Goal: Check status

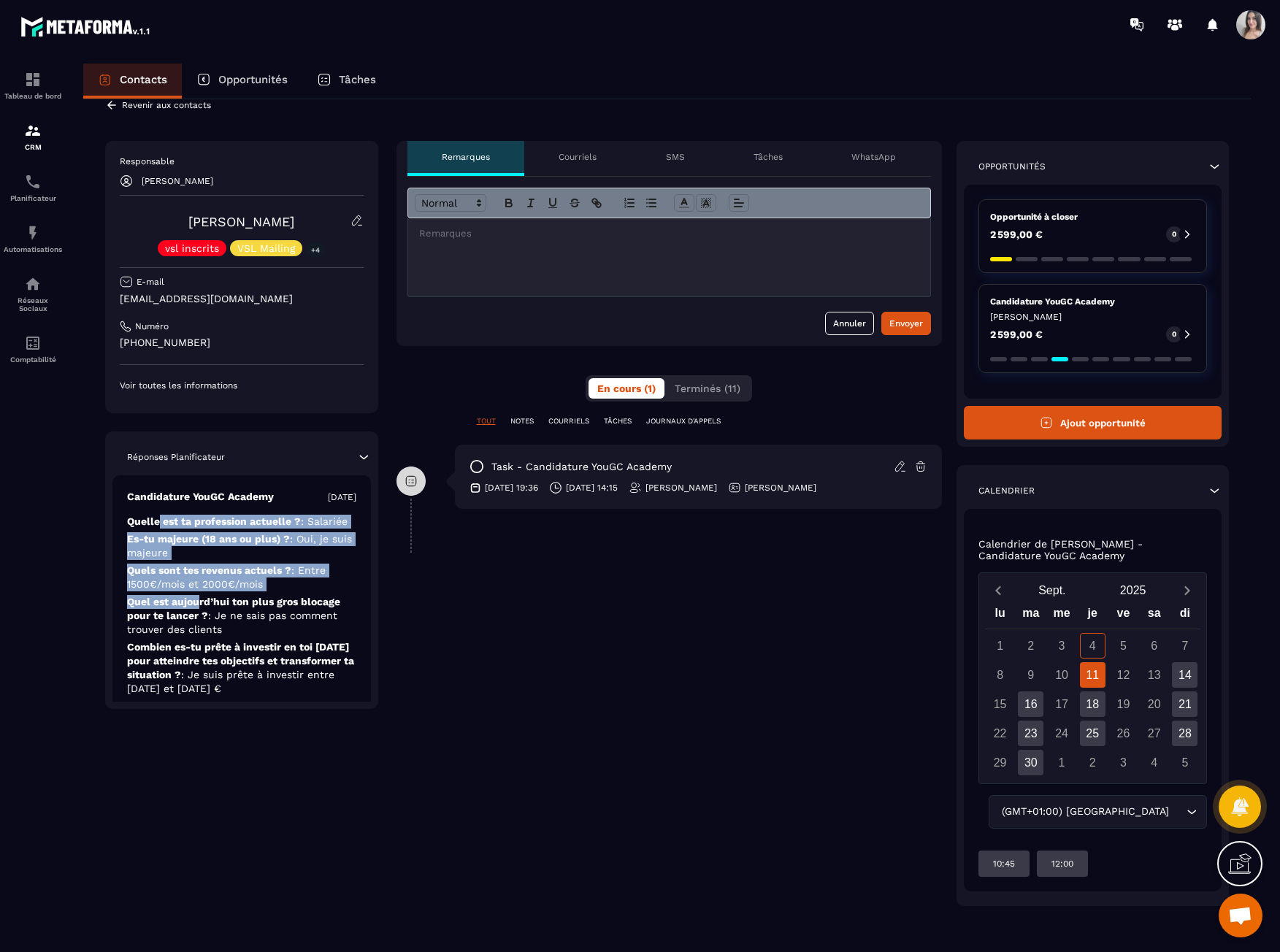
drag, startPoint x: 158, startPoint y: 526, endPoint x: 196, endPoint y: 606, distance: 88.6
click at [196, 606] on div "Candidature YouGC Academy [DATE] Quelle est ta profession actuelle ? : Salariée…" at bounding box center [242, 646] width 258 height 343
click at [196, 606] on p "Quel est [DATE] ton plus gros blocage pour te lancer ? : Je ne sais pas comment…" at bounding box center [242, 616] width 229 height 42
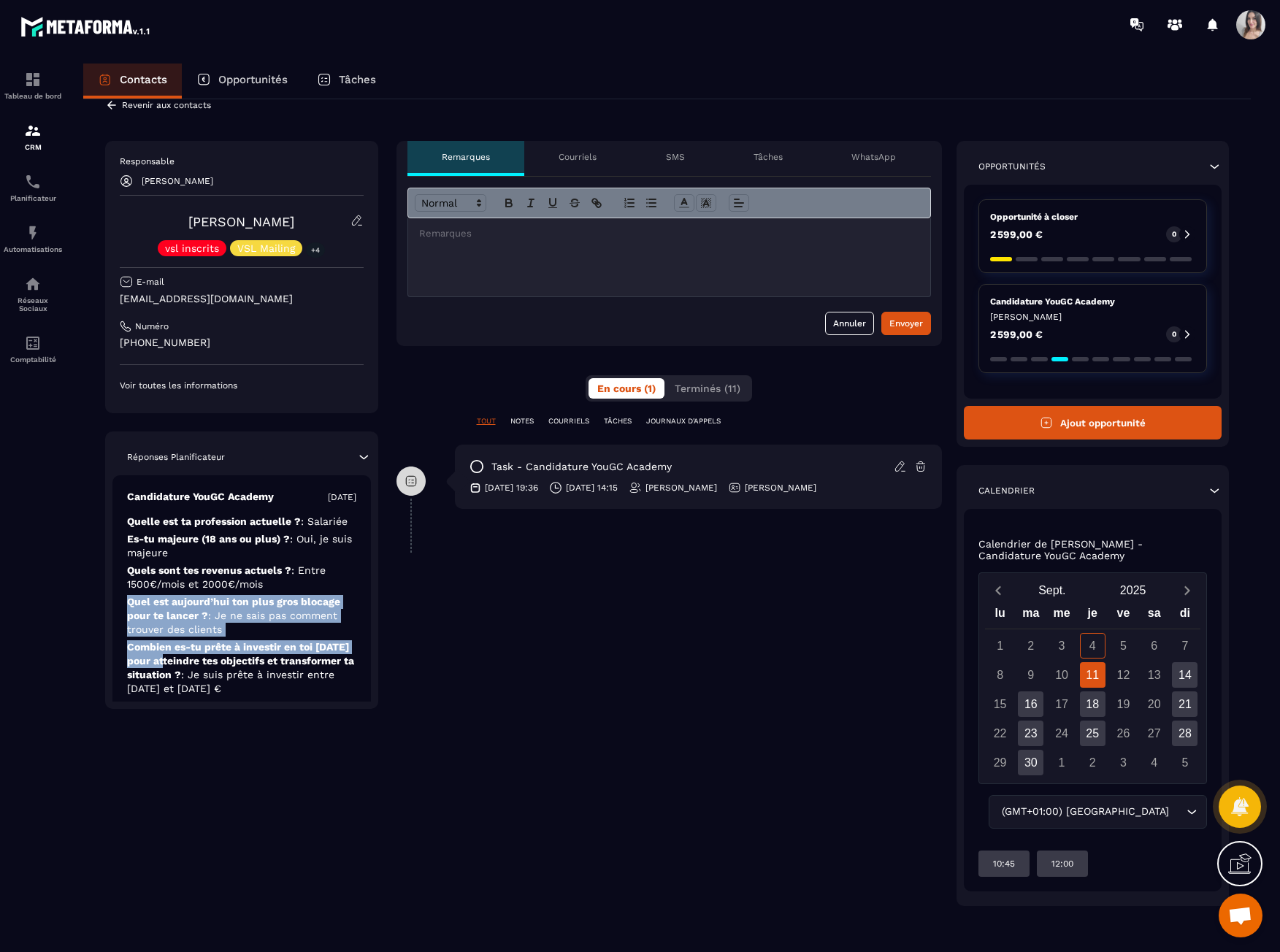
drag, startPoint x: 137, startPoint y: 616, endPoint x: 201, endPoint y: 657, distance: 76.0
click at [201, 657] on div "Candidature YouGC Academy [DATE] Quelle est ta profession actuelle ? : Salariée…" at bounding box center [242, 646] width 258 height 343
click at [201, 657] on p "Combien es-tu prête à investir en toi [DATE] pour atteindre tes objectifs et tr…" at bounding box center [242, 667] width 229 height 55
drag, startPoint x: 172, startPoint y: 596, endPoint x: 268, endPoint y: 679, distance: 126.9
click at [268, 679] on div "Candidature YouGC Academy [DATE] Quelle est ta profession actuelle ? : Salariée…" at bounding box center [242, 646] width 258 height 343
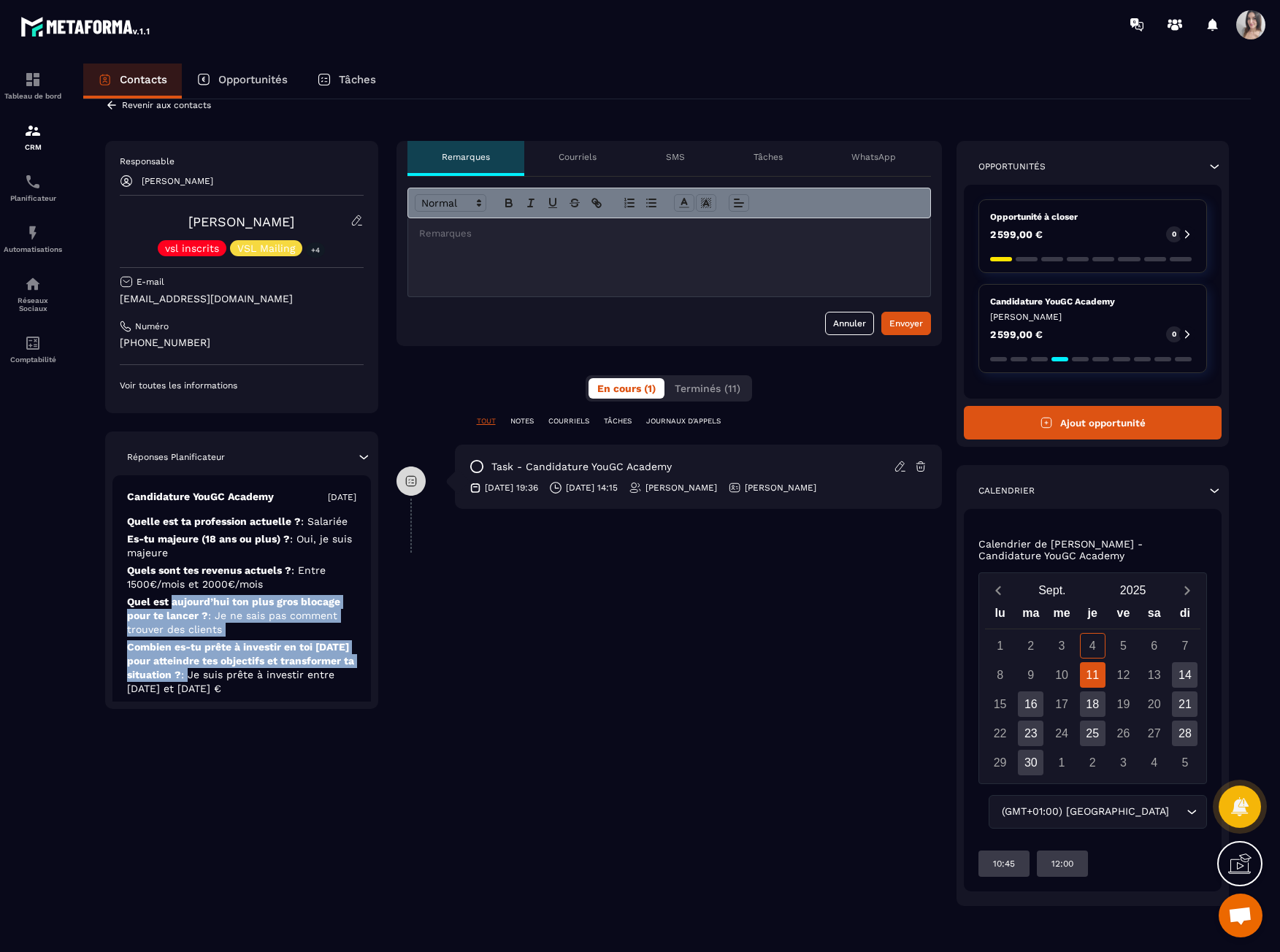
click at [268, 679] on span ": Je suis prête à investir entre [DATE] et [DATE] €" at bounding box center [231, 681] width 207 height 25
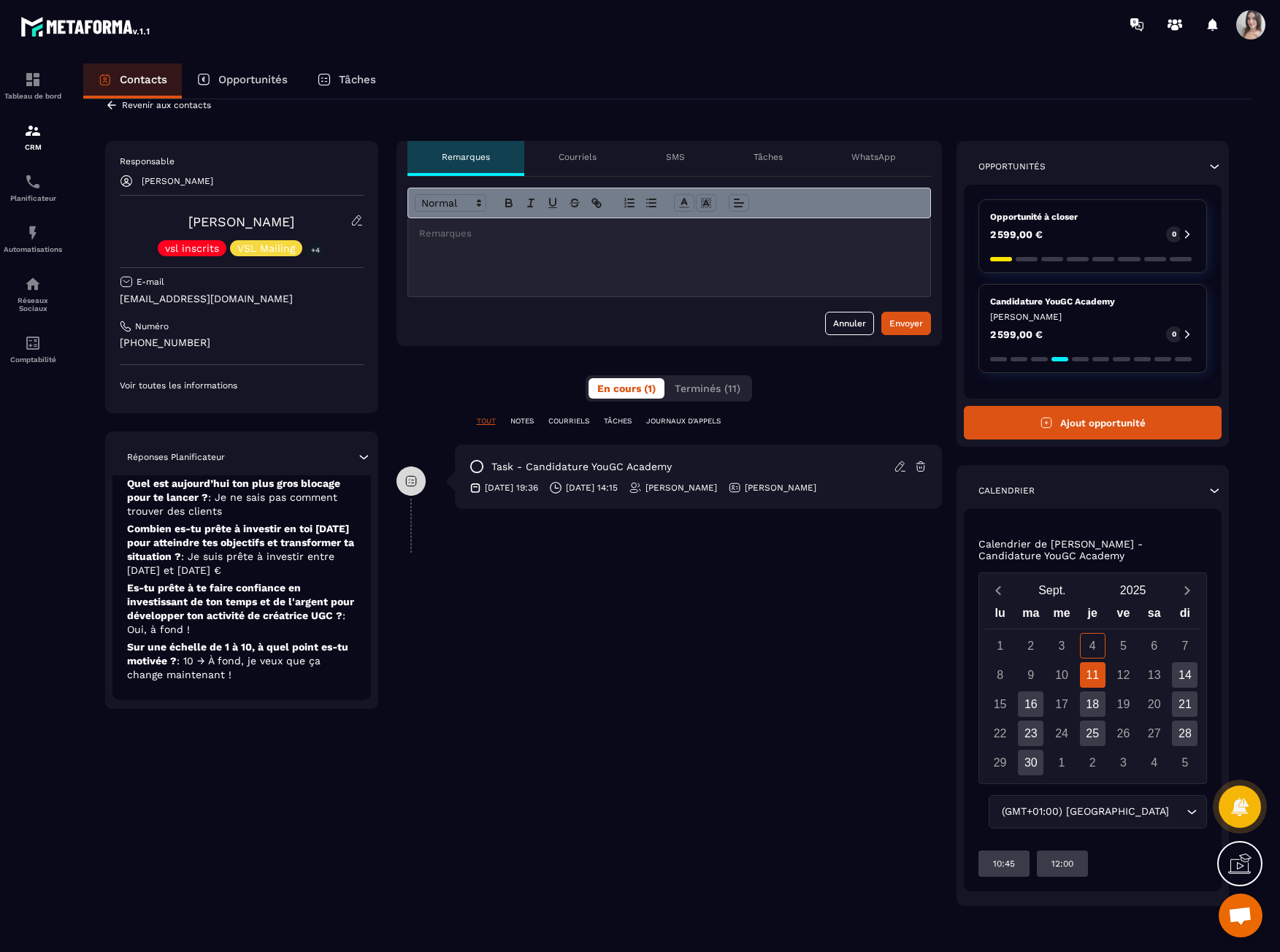
scroll to position [124, 0]
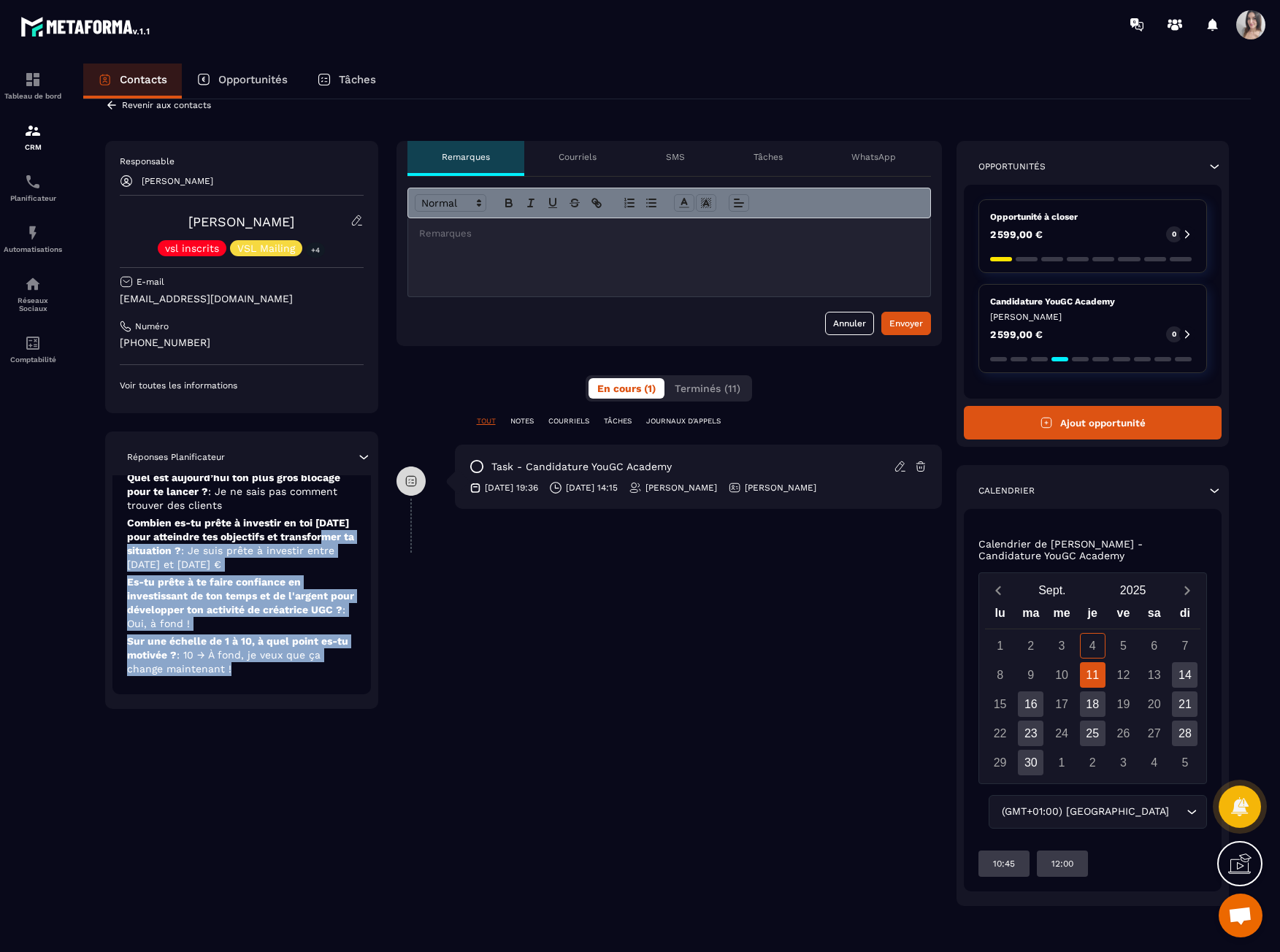
drag, startPoint x: 268, startPoint y: 678, endPoint x: 146, endPoint y: 543, distance: 182.0
click at [146, 547] on div "Candidature YouGC Academy [DATE] Quelle est ta profession actuelle ? : Salariée…" at bounding box center [242, 522] width 258 height 343
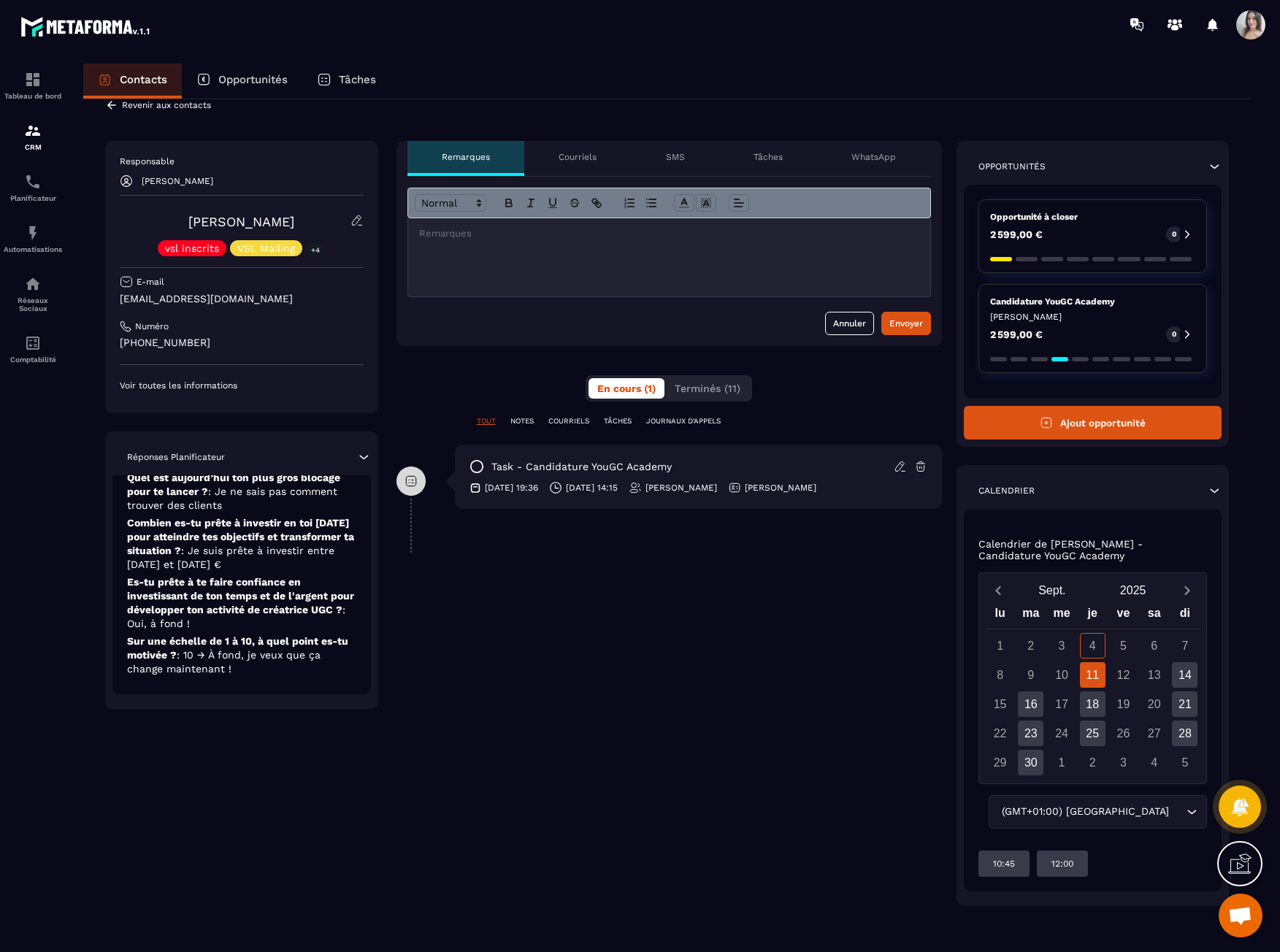
click at [146, 543] on p "Combien es-tu prête à investir en toi [DATE] pour atteindre tes objectifs et tr…" at bounding box center [242, 544] width 229 height 55
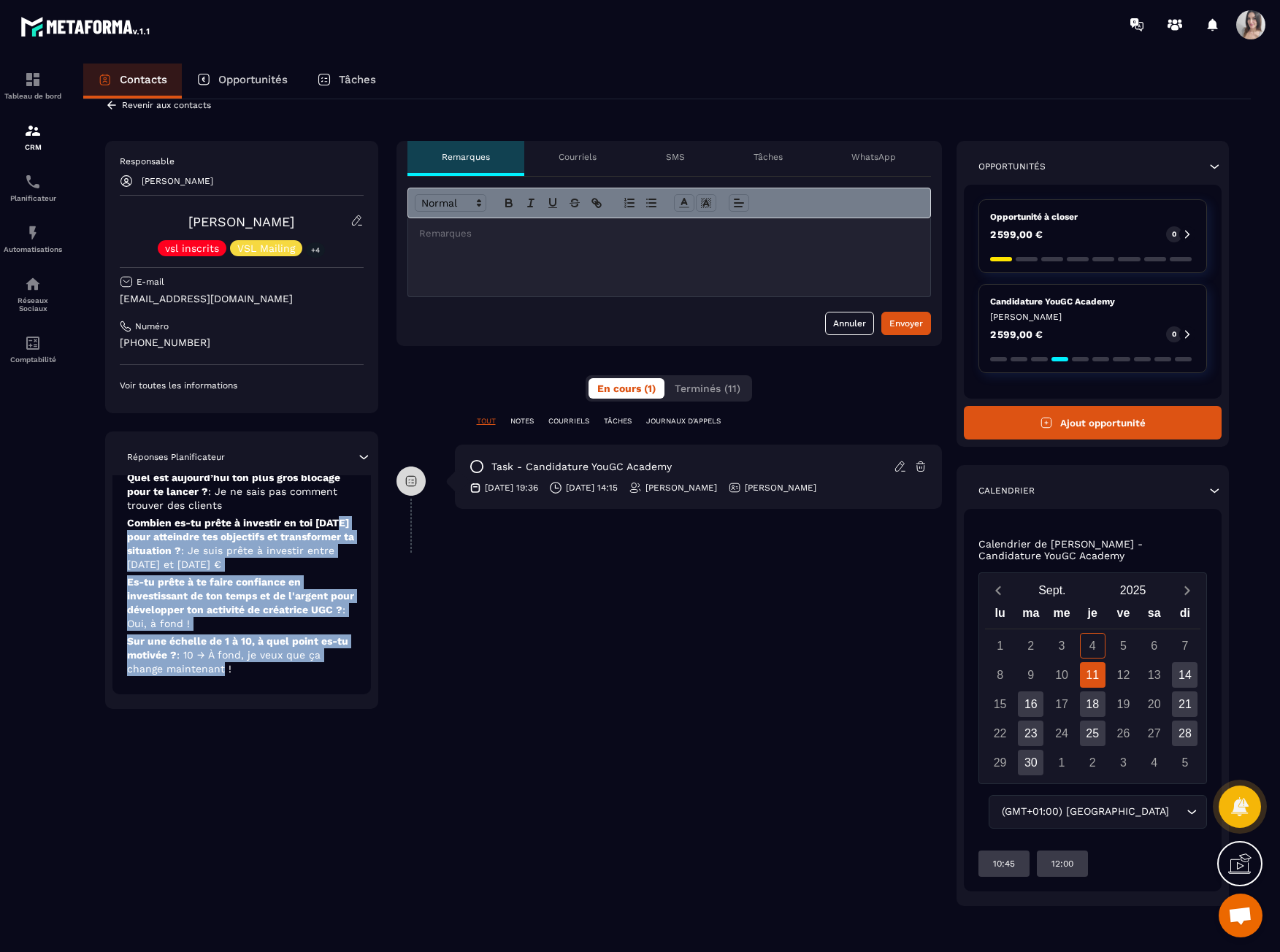
drag, startPoint x: 146, startPoint y: 538, endPoint x: 224, endPoint y: 670, distance: 153.3
click at [224, 670] on div "Candidature YouGC Academy [DATE] Quelle est ta profession actuelle ? : Salariée…" at bounding box center [242, 522] width 258 height 343
click at [224, 670] on span ": 10 → À fond, je veux que ça change maintenant !" at bounding box center [224, 662] width 194 height 25
